Goal: Information Seeking & Learning: Learn about a topic

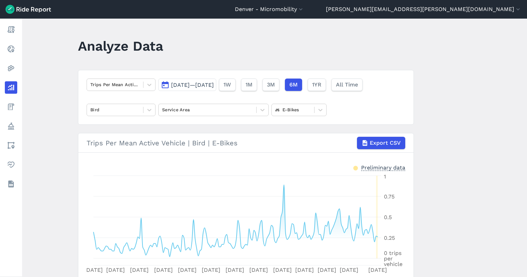
click at [211, 87] on span "Mar 1, 2025—Aug 27, 2025" at bounding box center [192, 85] width 43 height 7
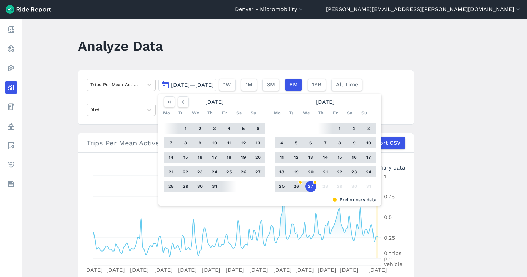
click at [312, 189] on button "27" at bounding box center [310, 186] width 11 height 11
click at [184, 105] on icon "button" at bounding box center [183, 102] width 7 height 7
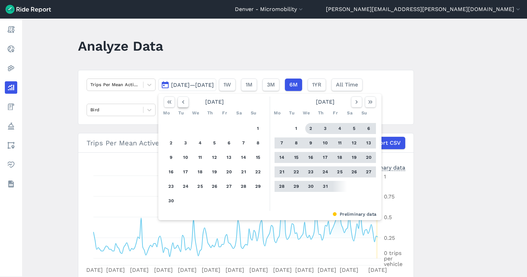
click at [184, 105] on icon "button" at bounding box center [183, 102] width 7 height 7
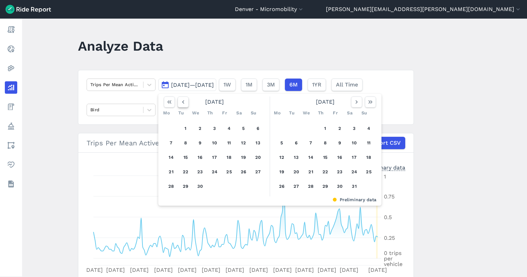
click at [184, 105] on icon "button" at bounding box center [183, 102] width 7 height 7
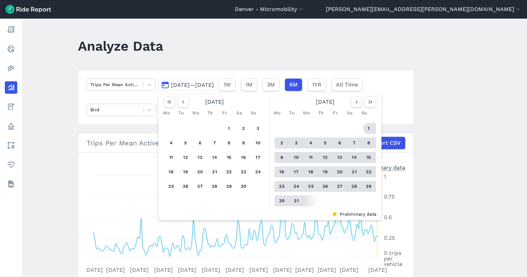
click at [364, 127] on button "1" at bounding box center [368, 128] width 11 height 11
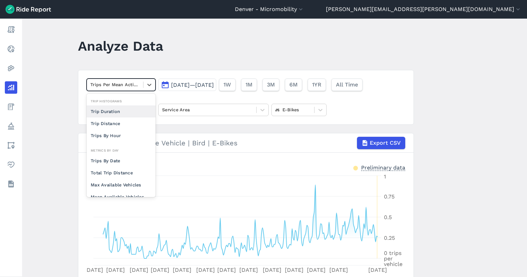
click at [116, 83] on div at bounding box center [114, 85] width 49 height 8
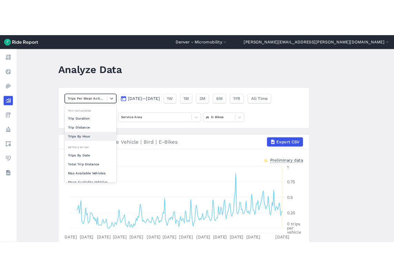
scroll to position [53, 0]
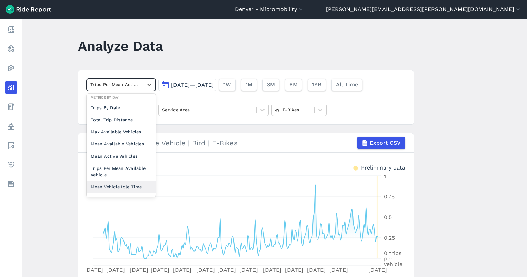
click at [455, 126] on main "Analyze Data option Mean Vehicle Idle Time focused, 0 of 2. 10 results availabl…" at bounding box center [274, 148] width 505 height 259
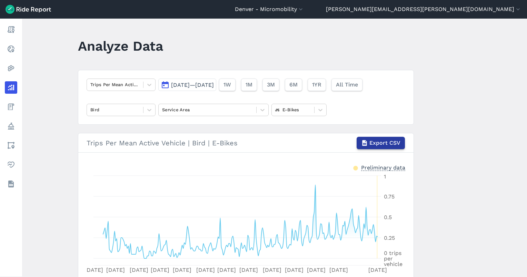
click at [369, 144] on button "Export CSV" at bounding box center [381, 143] width 48 height 12
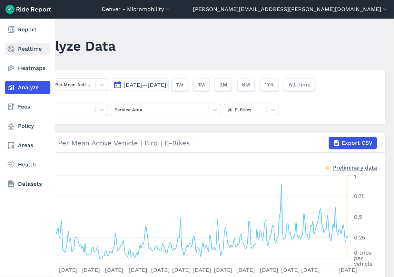
click at [29, 50] on link "Realtime" at bounding box center [28, 49] width 46 height 12
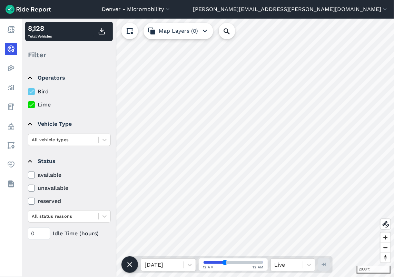
click at [229, 31] on icon at bounding box center [227, 31] width 8 height 8
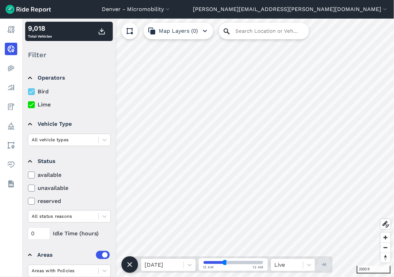
click at [242, 31] on input "Search Location or Vehicles" at bounding box center [264, 31] width 90 height 17
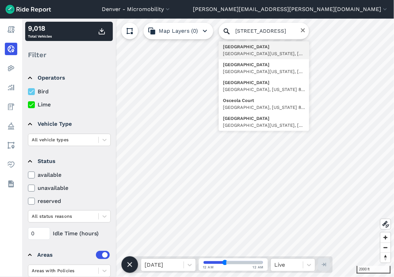
click at [244, 31] on input "1566 N Osceola St" at bounding box center [264, 31] width 90 height 17
click at [254, 31] on input "1566 N Osceola St" at bounding box center [264, 31] width 90 height 17
type input "1566 Osceola Street, Denver, Colorado 80204, United States"
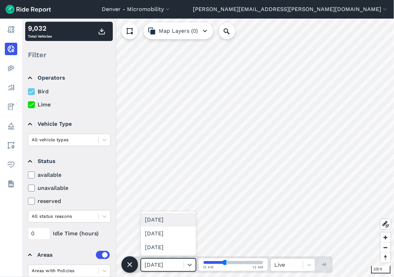
click at [184, 264] on div "Thu, Aug 28" at bounding box center [162, 265] width 42 height 12
click at [176, 237] on div "Tue, Aug 26" at bounding box center [168, 234] width 55 height 14
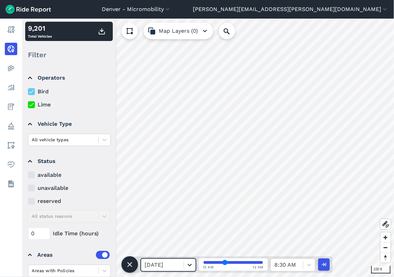
click at [189, 263] on icon at bounding box center [189, 265] width 7 height 7
click at [177, 233] on div "Wed, Aug 27" at bounding box center [168, 234] width 55 height 14
click at [189, 262] on icon at bounding box center [189, 265] width 7 height 7
click at [175, 247] on div "Mon, Aug 25" at bounding box center [168, 248] width 55 height 14
click at [183, 262] on div "Mon, Aug 25" at bounding box center [162, 265] width 42 height 12
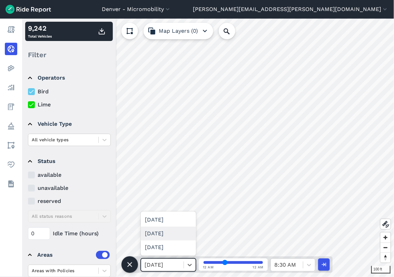
click at [168, 238] on div "Wed, Aug 27" at bounding box center [168, 234] width 55 height 14
drag, startPoint x: 224, startPoint y: 262, endPoint x: 214, endPoint y: 263, distance: 10.4
click at [210, 262] on input "range" at bounding box center [233, 263] width 59 height 3
click at [214, 263] on input "range" at bounding box center [233, 263] width 59 height 3
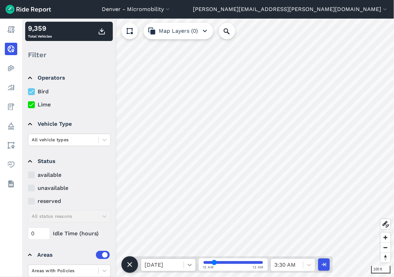
click at [194, 264] on div at bounding box center [190, 265] width 12 height 12
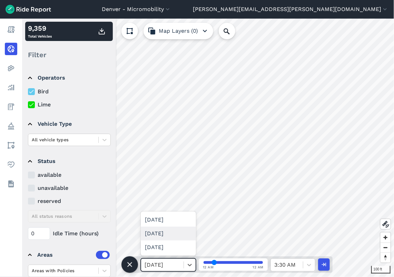
click at [177, 237] on div "Tue, Aug 26" at bounding box center [168, 234] width 55 height 14
click at [189, 263] on icon at bounding box center [189, 265] width 7 height 7
click at [177, 252] on div "Mon, Aug 25" at bounding box center [168, 248] width 55 height 14
click at [185, 266] on div at bounding box center [190, 265] width 12 height 12
click at [180, 224] on div "Thu, Aug 28" at bounding box center [168, 220] width 55 height 14
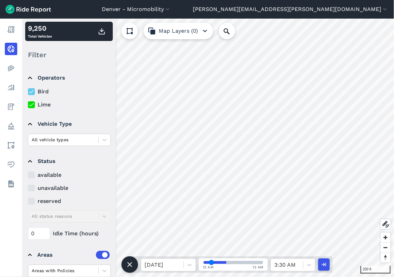
click at [211, 264] on input "range" at bounding box center [233, 263] width 59 height 3
click at [206, 264] on input "range" at bounding box center [233, 263] width 59 height 3
click at [221, 264] on input "range" at bounding box center [233, 263] width 59 height 3
click at [218, 262] on input "range" at bounding box center [233, 263] width 59 height 3
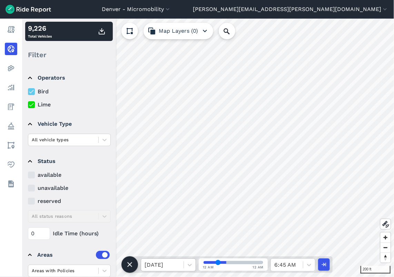
click at [182, 268] on div "Thu, Aug 28" at bounding box center [162, 265] width 42 height 12
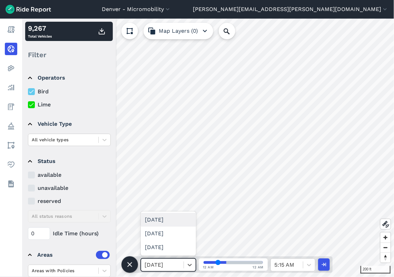
click at [172, 226] on div "Wed, Aug 27" at bounding box center [168, 220] width 55 height 14
click at [235, 264] on input "range" at bounding box center [233, 263] width 59 height 3
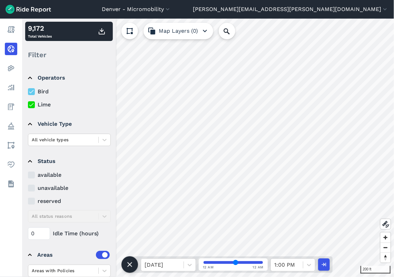
click at [248, 262] on input "range" at bounding box center [233, 263] width 59 height 3
click at [256, 263] on input "range" at bounding box center [233, 263] width 59 height 3
type input "33"
click at [262, 262] on input "range" at bounding box center [233, 263] width 59 height 3
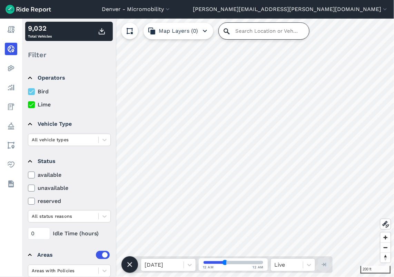
click at [233, 28] on input "Search Location or Vehicles" at bounding box center [264, 31] width 90 height 17
paste input "3334 N Quivas St"
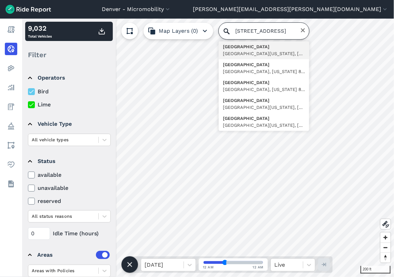
click at [251, 28] on input "3334 N Quivas St" at bounding box center [264, 31] width 90 height 17
type input "3334 Quivas Street, Denver, Colorado 80211, United States"
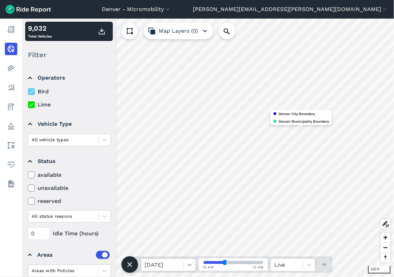
click at [192, 264] on icon at bounding box center [189, 265] width 7 height 7
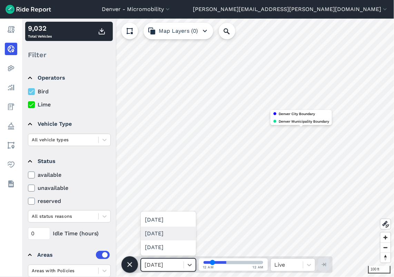
click at [212, 263] on input "range" at bounding box center [233, 263] width 59 height 3
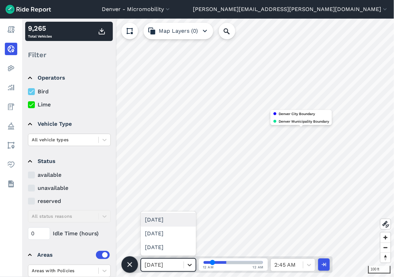
click at [191, 265] on icon at bounding box center [190, 265] width 4 height 2
click at [171, 221] on div "Wed, Aug 27" at bounding box center [168, 220] width 55 height 14
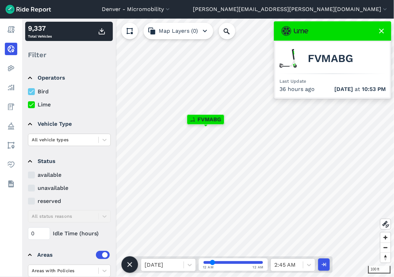
click at [225, 262] on input "range" at bounding box center [233, 263] width 59 height 3
click at [233, 264] on input "range" at bounding box center [233, 263] width 59 height 3
click at [248, 264] on input "range" at bounding box center [233, 263] width 59 height 3
click at [255, 262] on input "range" at bounding box center [233, 263] width 59 height 3
click at [218, 262] on input "range" at bounding box center [233, 263] width 59 height 3
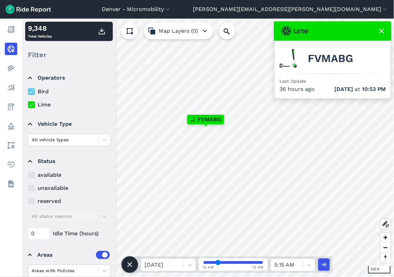
click at [227, 264] on input "range" at bounding box center [233, 263] width 59 height 3
click at [235, 262] on input "range" at bounding box center [233, 263] width 59 height 3
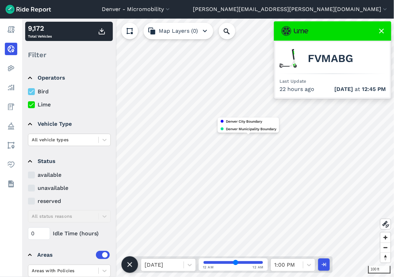
click at [380, 26] on div at bounding box center [332, 30] width 117 height 19
click at [382, 31] on icon at bounding box center [381, 31] width 8 height 8
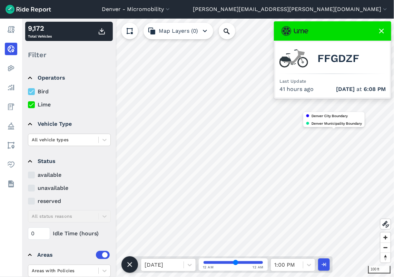
click at [243, 262] on input "range" at bounding box center [233, 263] width 59 height 3
click at [253, 264] on input "range" at bounding box center [233, 263] width 59 height 3
click at [261, 262] on input "range" at bounding box center [233, 263] width 59 height 3
click at [213, 262] on input "range" at bounding box center [233, 263] width 59 height 3
click at [221, 263] on input "range" at bounding box center [233, 263] width 59 height 3
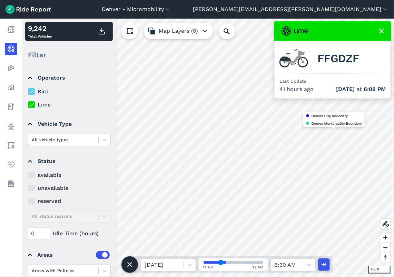
type input "32"
click at [224, 263] on input "range" at bounding box center [233, 263] width 59 height 3
click at [228, 32] on icon at bounding box center [227, 31] width 6 height 6
click at [243, 32] on input "Search Location or Vehicles" at bounding box center [264, 31] width 90 height 17
paste input "4481 N Ensenada St"
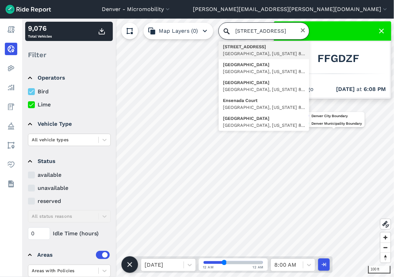
type input "4481 N Ensenada St"
drag, startPoint x: 244, startPoint y: 52, endPoint x: 222, endPoint y: 0, distance: 56.6
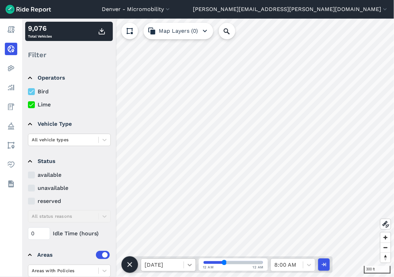
click at [186, 266] on icon at bounding box center [189, 265] width 7 height 7
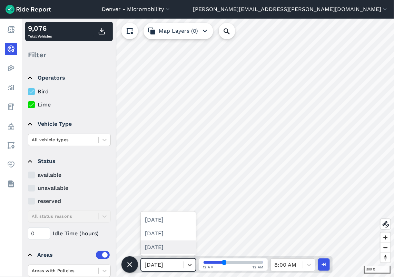
click at [171, 243] on div "Mon, Aug 25" at bounding box center [168, 248] width 55 height 14
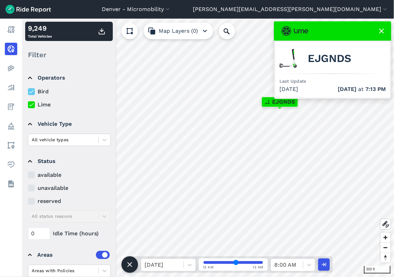
click at [236, 262] on input "range" at bounding box center [233, 263] width 59 height 3
click at [251, 262] on input "range" at bounding box center [233, 263] width 59 height 3
click at [326, 259] on button "button" at bounding box center [324, 265] width 12 height 12
type input "33"
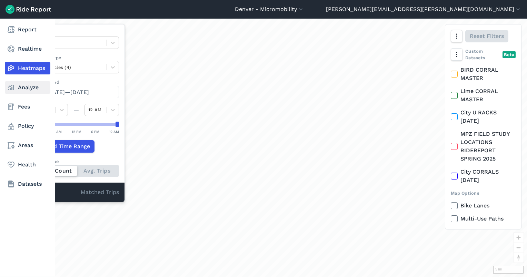
click at [13, 83] on link "Analyze" at bounding box center [28, 87] width 46 height 12
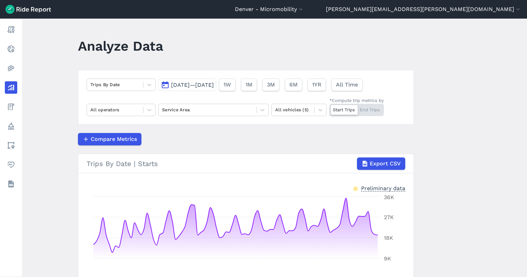
click at [214, 88] on span "[DATE]—[DATE]" at bounding box center [192, 85] width 43 height 7
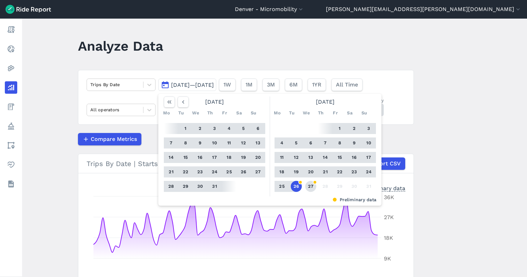
click at [308, 188] on button "27" at bounding box center [310, 186] width 11 height 11
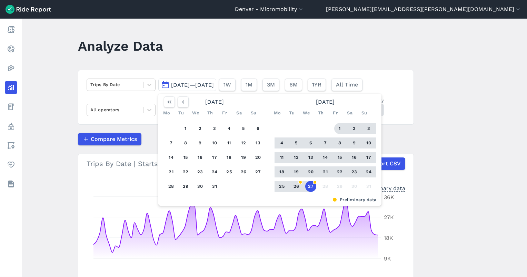
click at [339, 128] on button "1" at bounding box center [339, 128] width 11 height 11
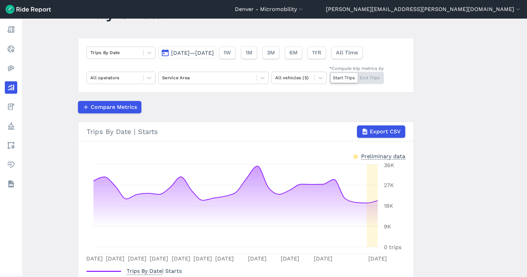
scroll to position [80, 0]
